Goal: Navigation & Orientation: Find specific page/section

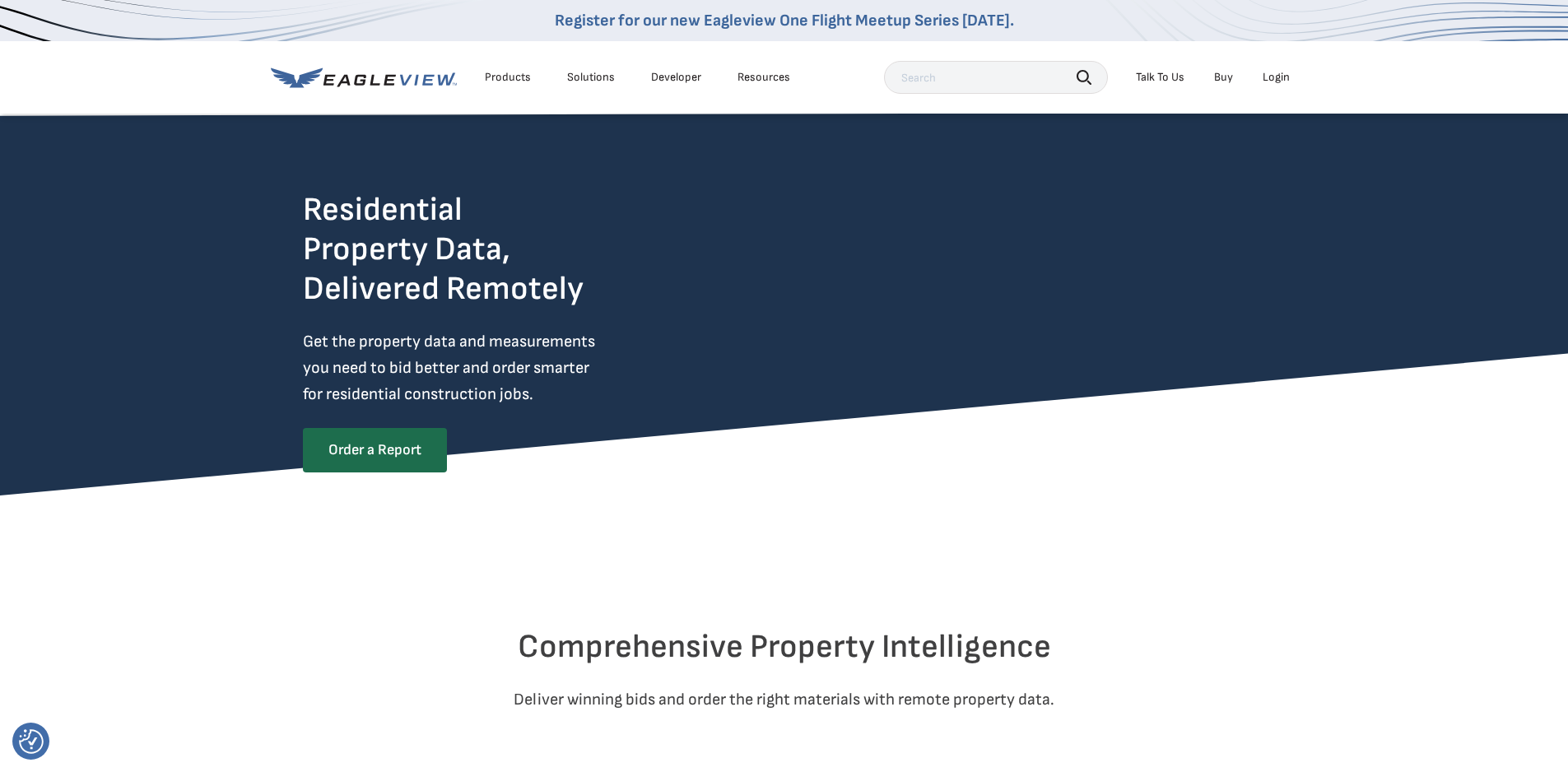
click at [1281, 80] on div "Login" at bounding box center [1276, 77] width 27 height 14
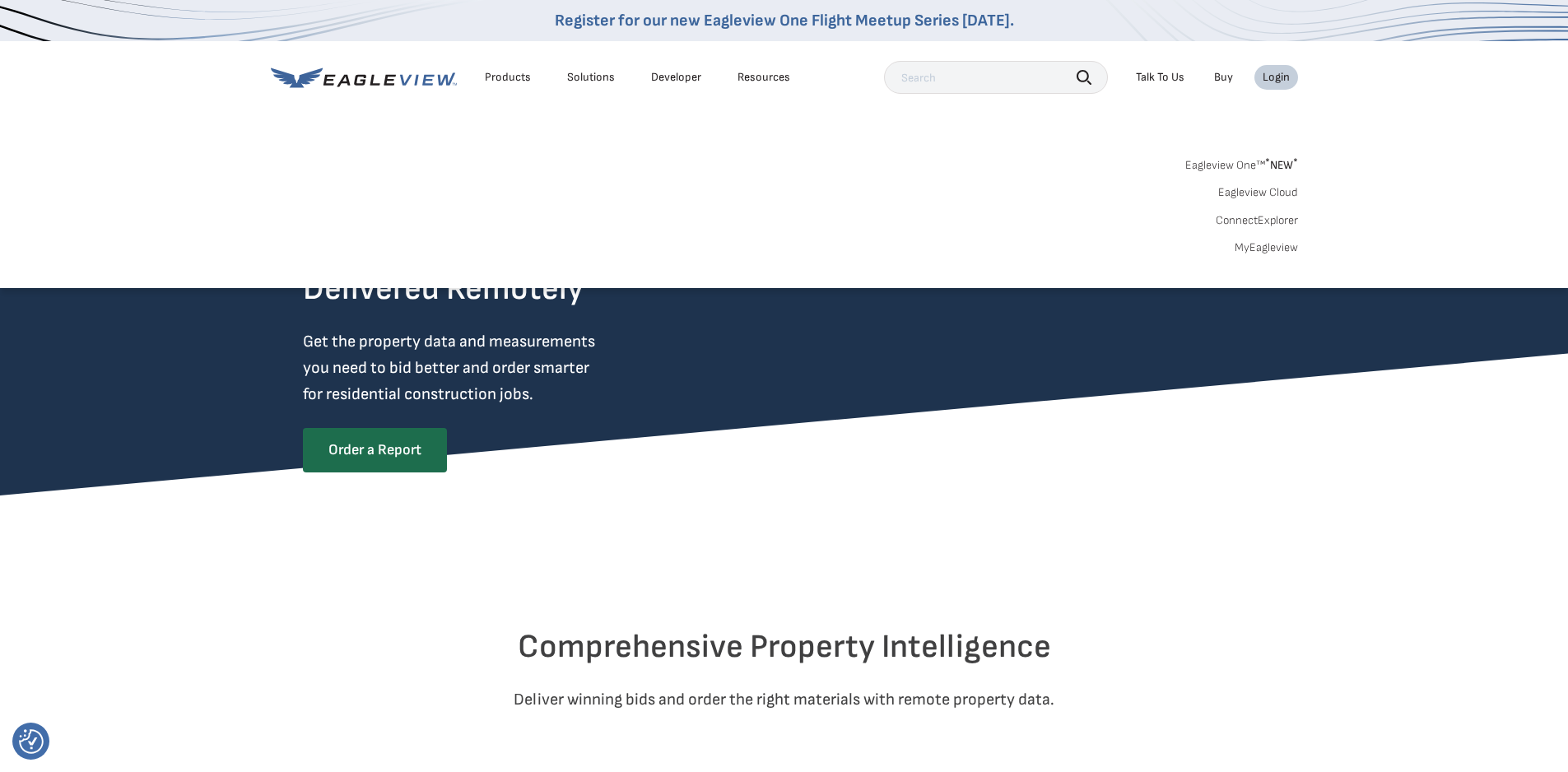
click at [1281, 80] on div "Login" at bounding box center [1276, 77] width 27 height 14
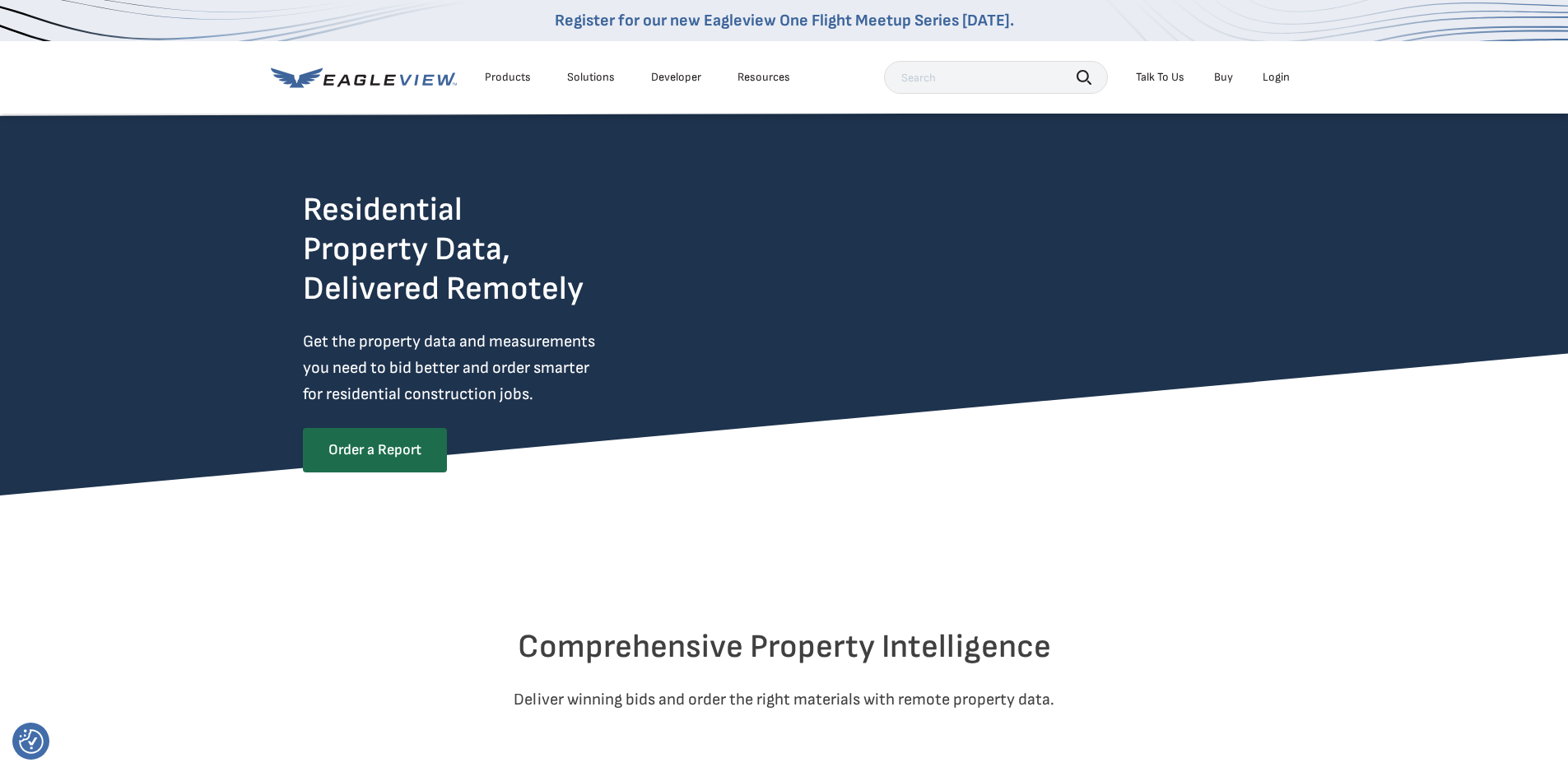
click at [1281, 80] on div "Login" at bounding box center [1276, 77] width 27 height 14
click at [1289, 70] on div "Login" at bounding box center [1276, 77] width 27 height 14
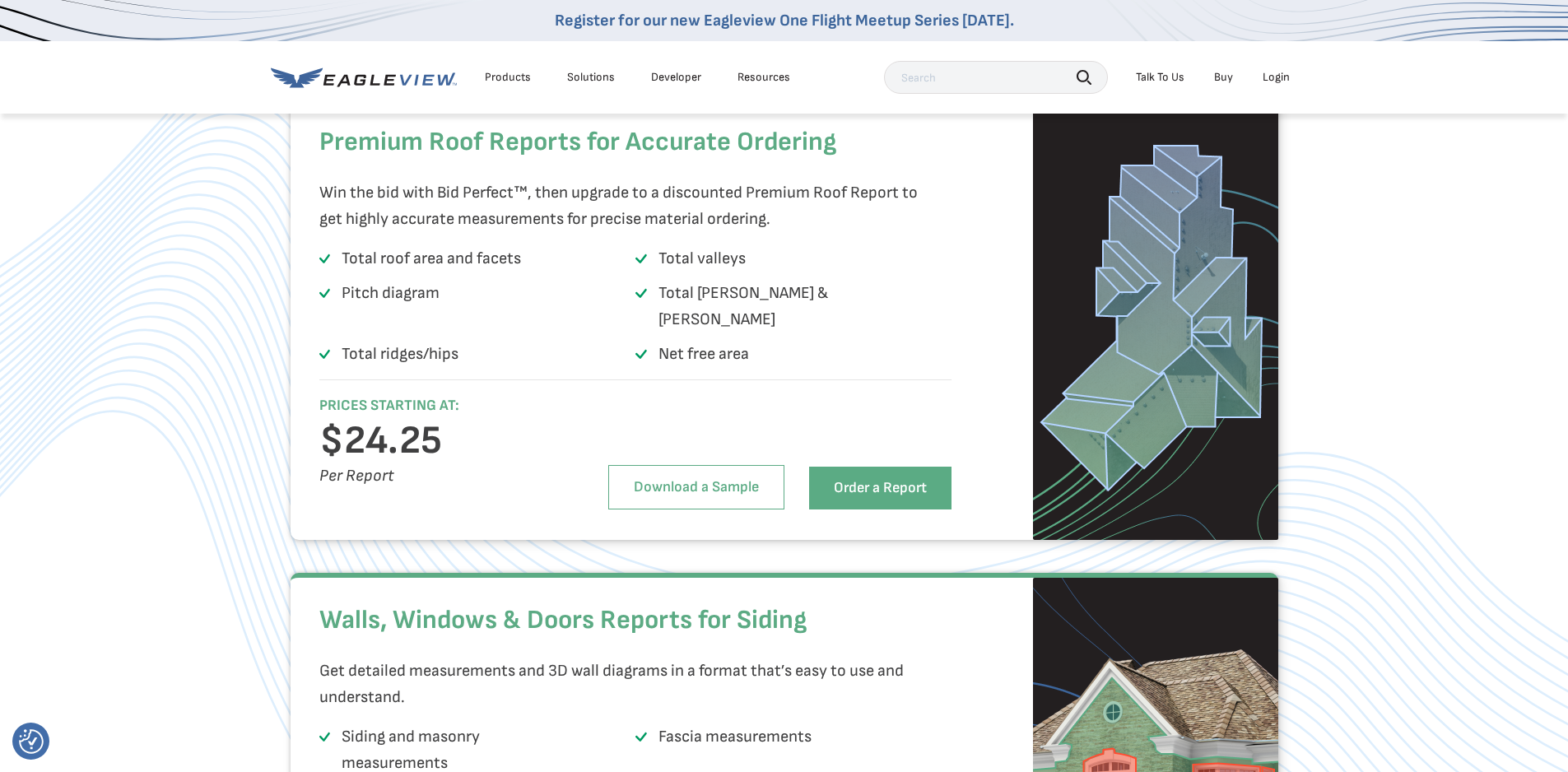
scroll to position [2304, 0]
click at [354, 85] on icon at bounding box center [363, 77] width 186 height 21
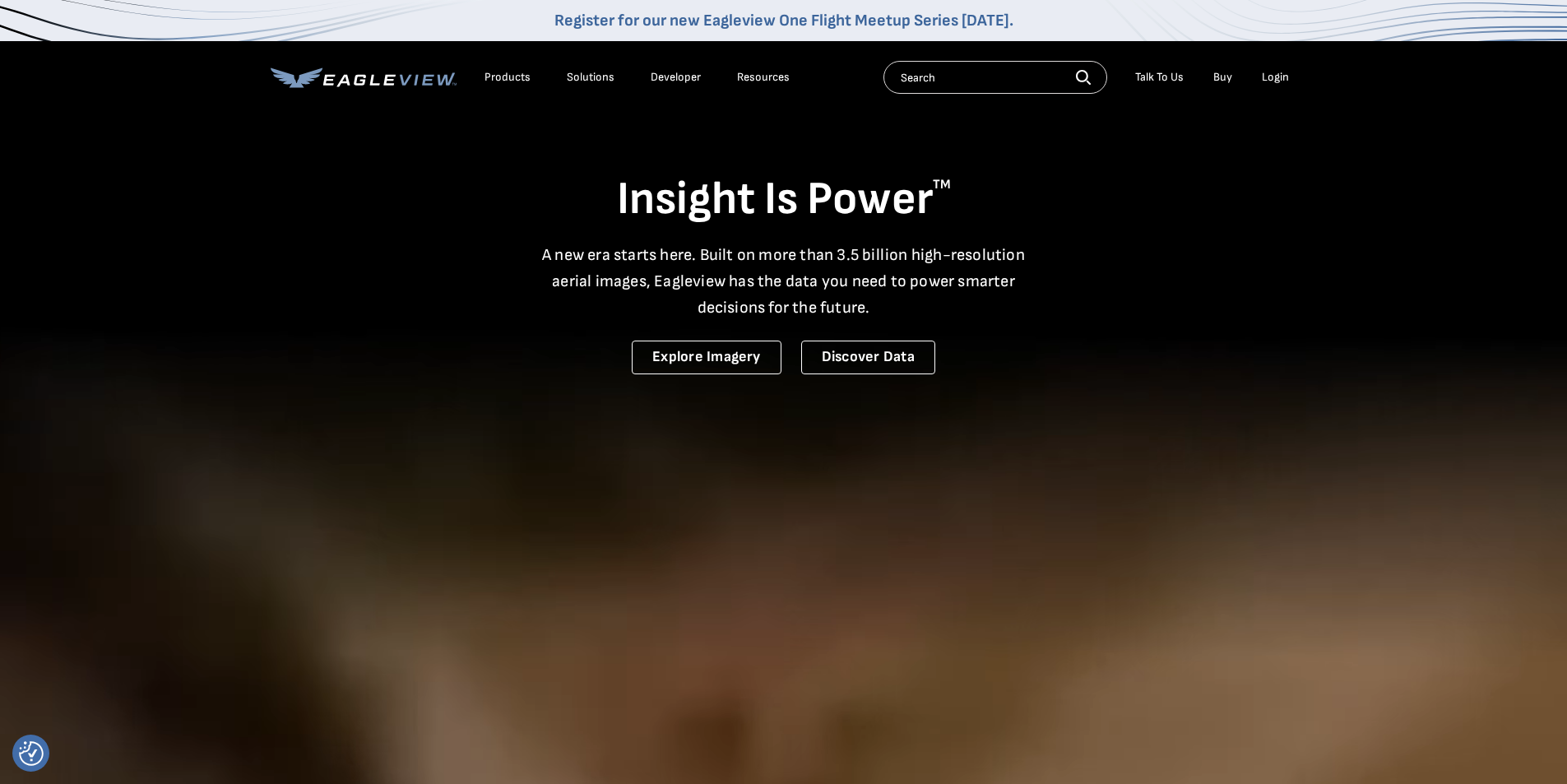
click at [1277, 81] on div "Login" at bounding box center [1275, 77] width 27 height 14
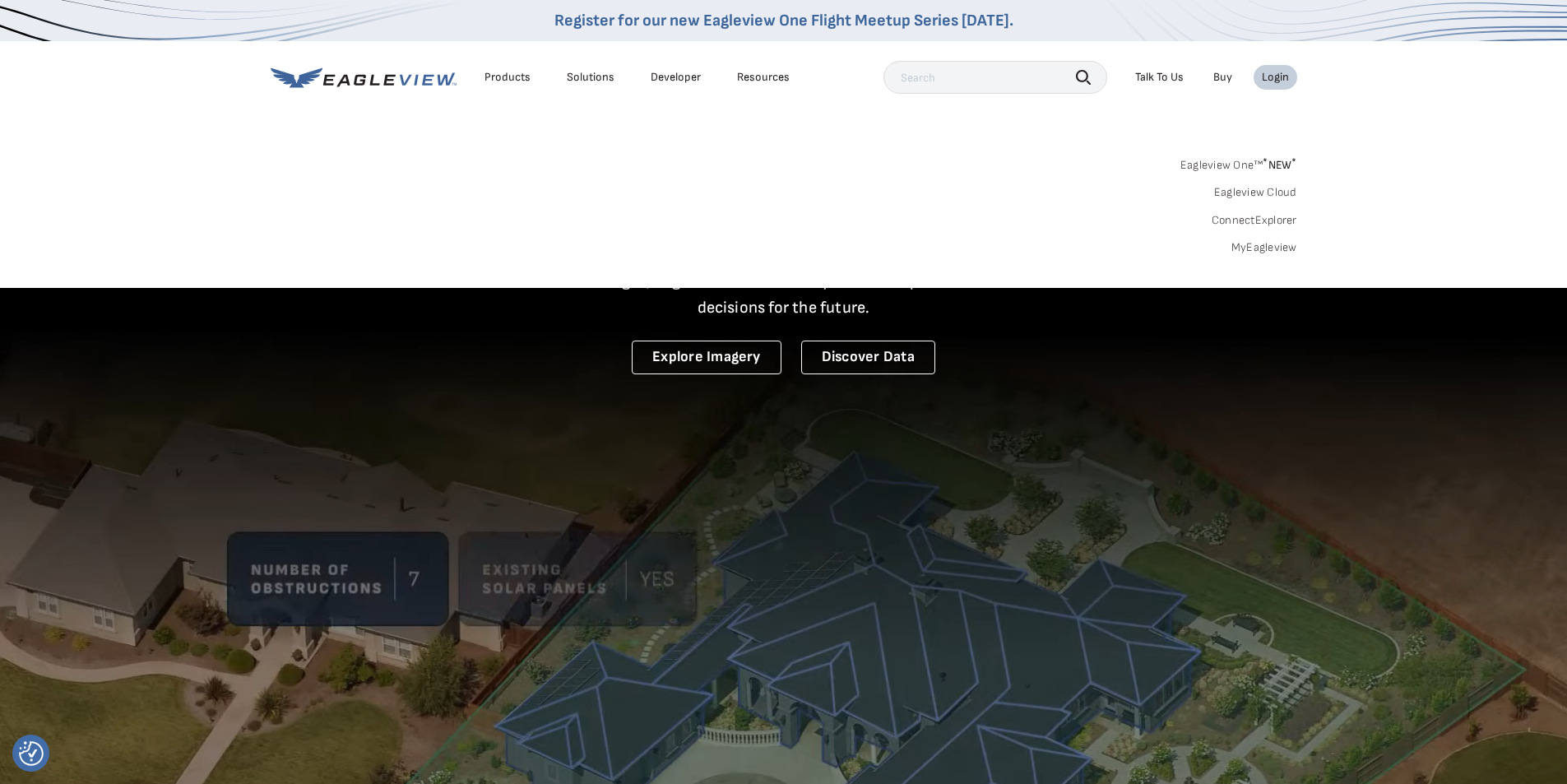
click at [500, 78] on div "Products" at bounding box center [507, 77] width 46 height 14
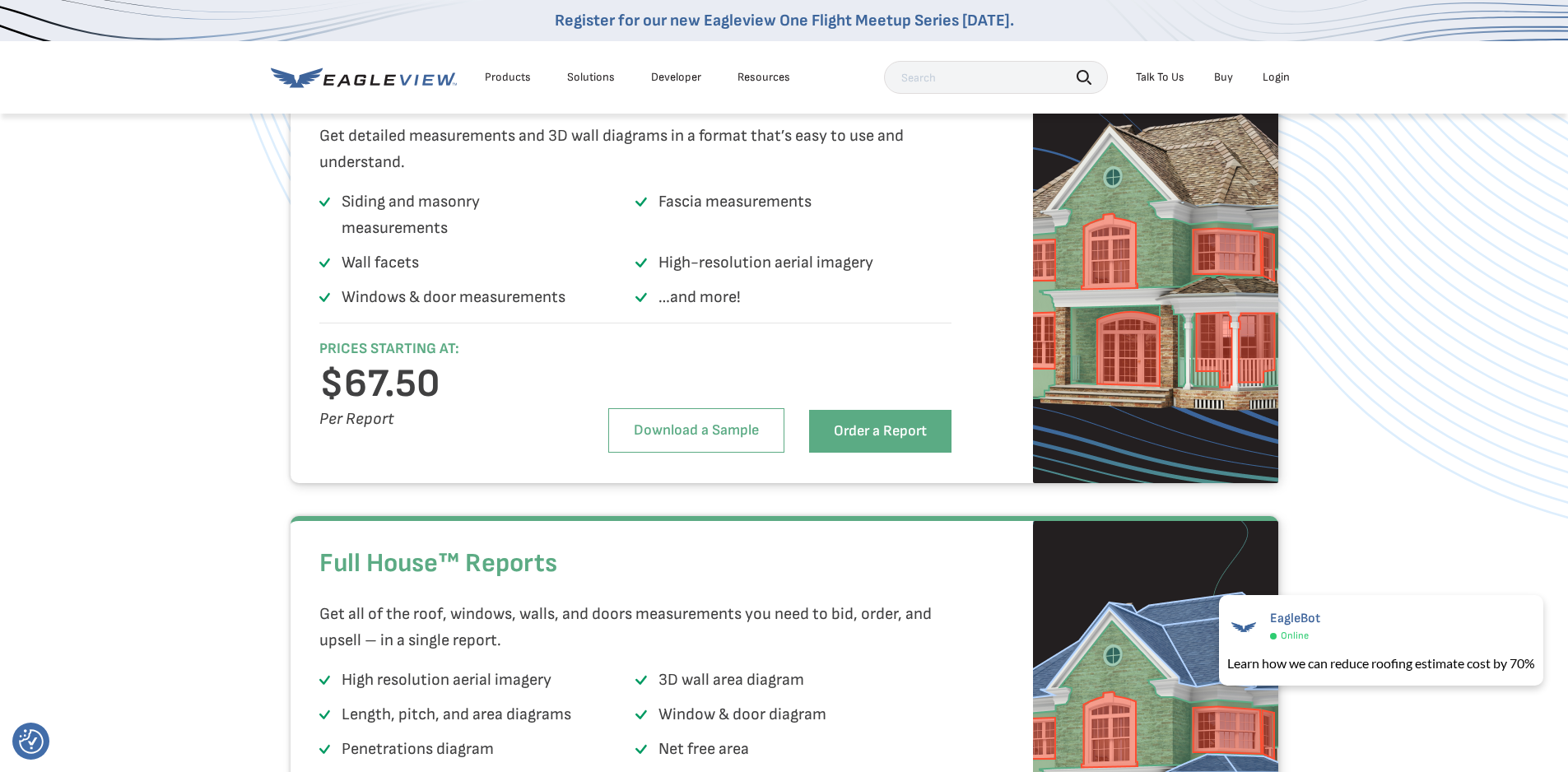
scroll to position [2881, 0]
